Goal: Task Accomplishment & Management: Use online tool/utility

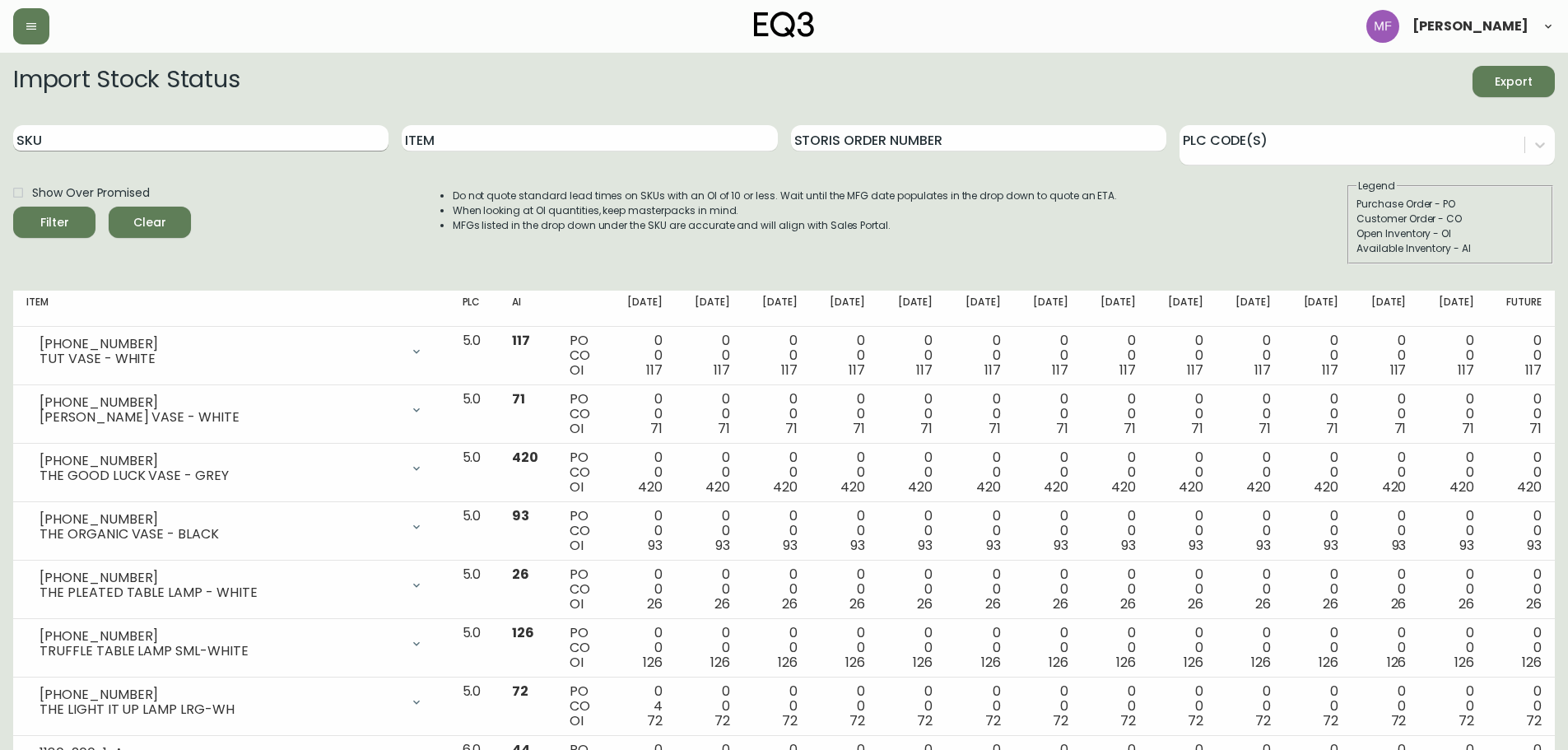
click at [94, 131] on input "SKU" at bounding box center [200, 138] width 375 height 26
paste input "[PHONE_NUMBER]"
click at [13, 207] on button "Filter" at bounding box center [54, 222] width 82 height 31
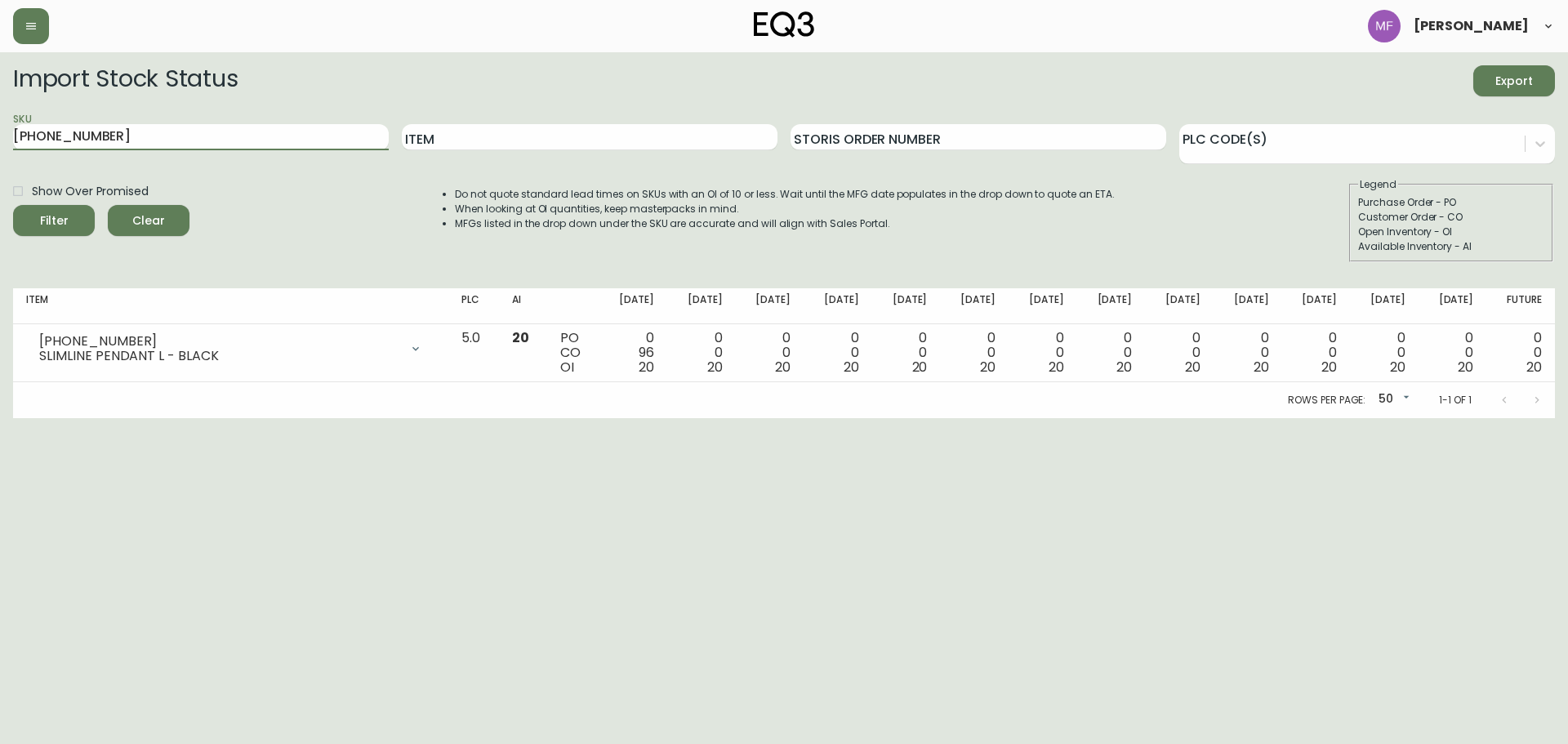
drag, startPoint x: 116, startPoint y: 129, endPoint x: -44, endPoint y: 128, distance: 160.0
click at [0, 128] on html "[PERSON_NAME] Import Stock Status Export SKU [PHONE_NUMBER] Item Storis Order N…" at bounding box center [784, 209] width 1568 height 418
paste input "404-0"
click at [13, 205] on button "Filter" at bounding box center [53, 220] width 82 height 31
drag, startPoint x: 260, startPoint y: 131, endPoint x: -86, endPoint y: 137, distance: 346.1
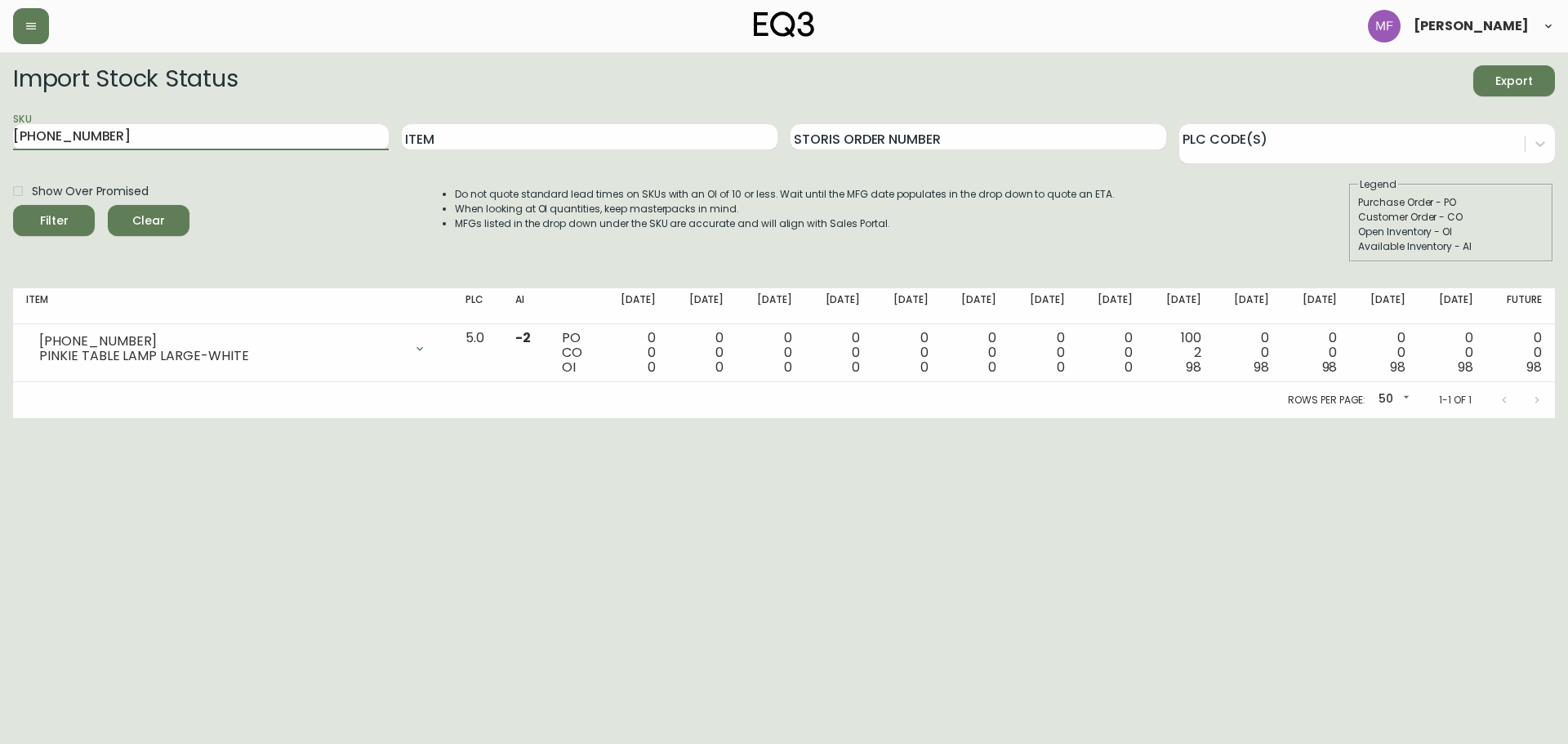
click at [0, 137] on html "[PERSON_NAME] Import Stock Status Export SKU [PHONE_NUMBER] Item Storis Order N…" at bounding box center [784, 209] width 1568 height 418
paste input "381-1"
click at [13, 205] on button "Filter" at bounding box center [53, 220] width 82 height 31
drag, startPoint x: 201, startPoint y: 143, endPoint x: -243, endPoint y: 173, distance: 445.0
click at [0, 173] on html "[PERSON_NAME] Import Stock Status Export SKU [PHONE_NUMBER] Item Storis Order N…" at bounding box center [784, 209] width 1568 height 418
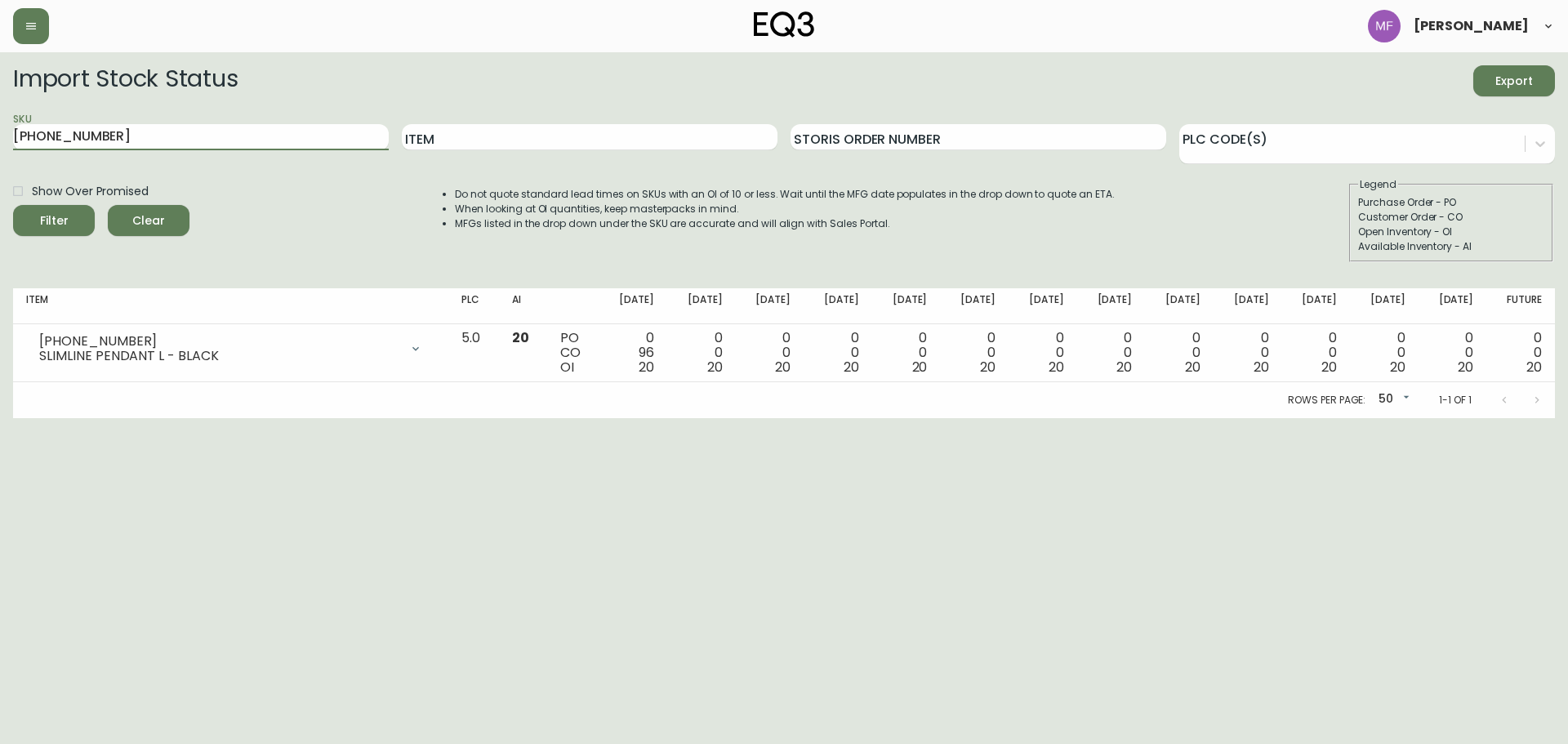
paste input "90-166-0"
click at [13, 205] on button "Filter" at bounding box center [53, 220] width 82 height 31
drag, startPoint x: 195, startPoint y: 141, endPoint x: -11, endPoint y: 141, distance: 206.0
click at [0, 141] on html "[PERSON_NAME] Import Stock Status Export SKU [PHONE_NUMBER] Item Storis Order N…" at bounding box center [784, 209] width 1568 height 418
paste input "[PHONE_NUMBER]"
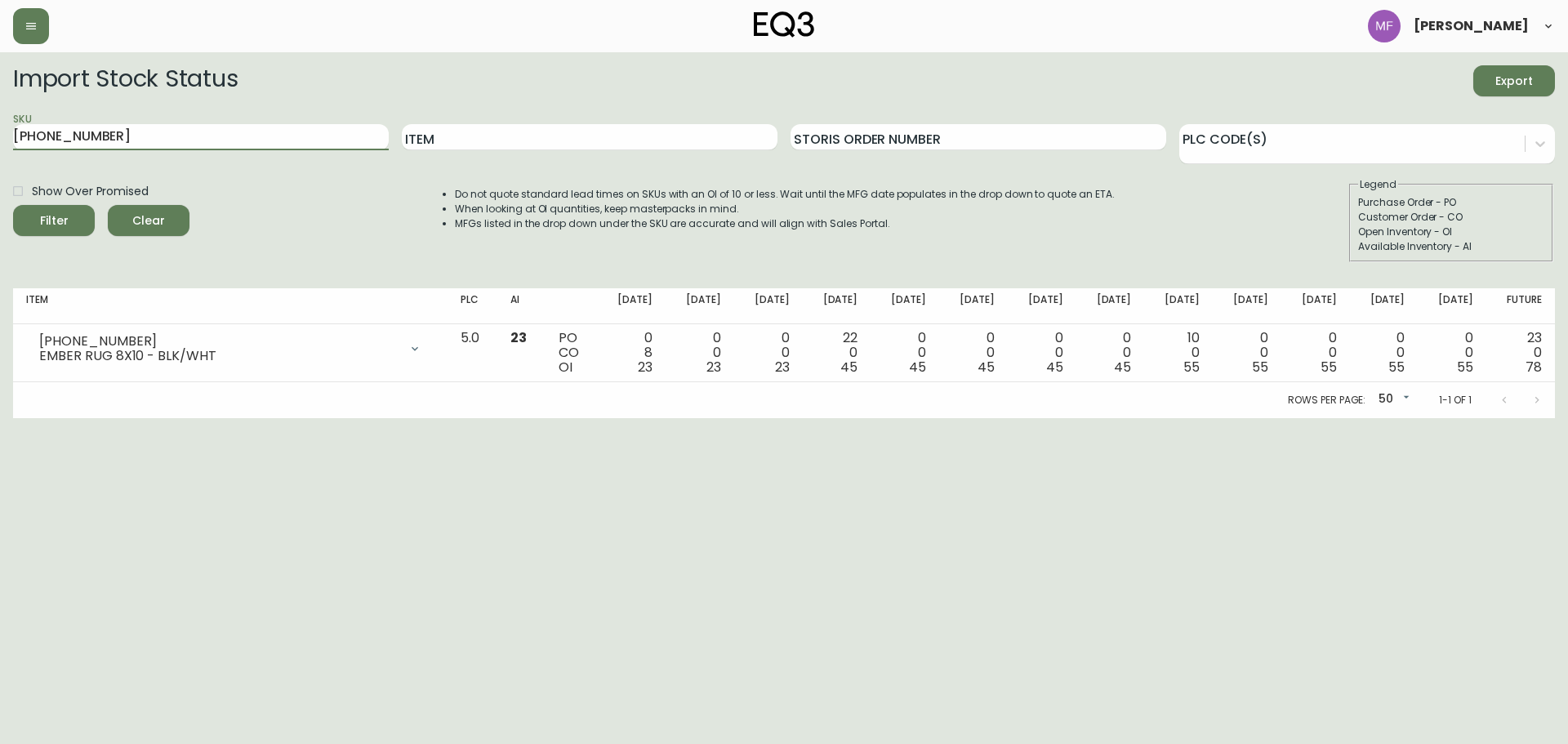
type input "[PHONE_NUMBER]"
click at [13, 205] on button "Filter" at bounding box center [53, 220] width 82 height 31
drag, startPoint x: 158, startPoint y: 229, endPoint x: 155, endPoint y: 156, distance: 73.1
click at [158, 229] on span "Clear" at bounding box center [148, 221] width 55 height 21
